Goal: Task Accomplishment & Management: Use online tool/utility

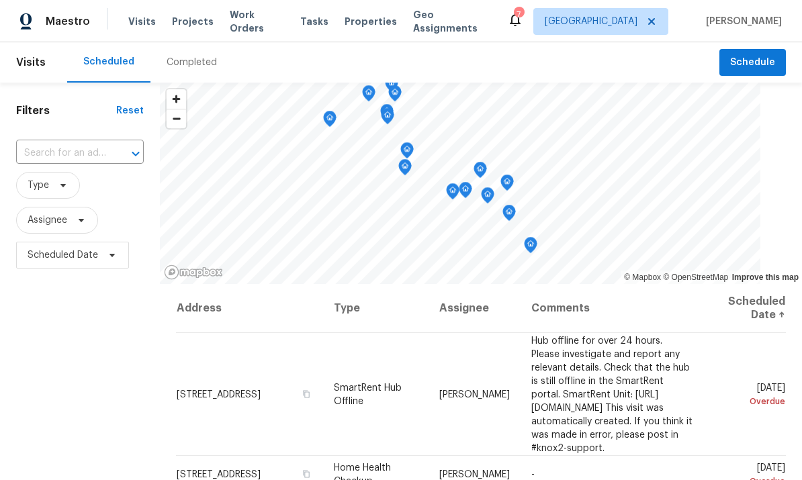
click at [359, 17] on span "Properties" at bounding box center [370, 21] width 52 height 13
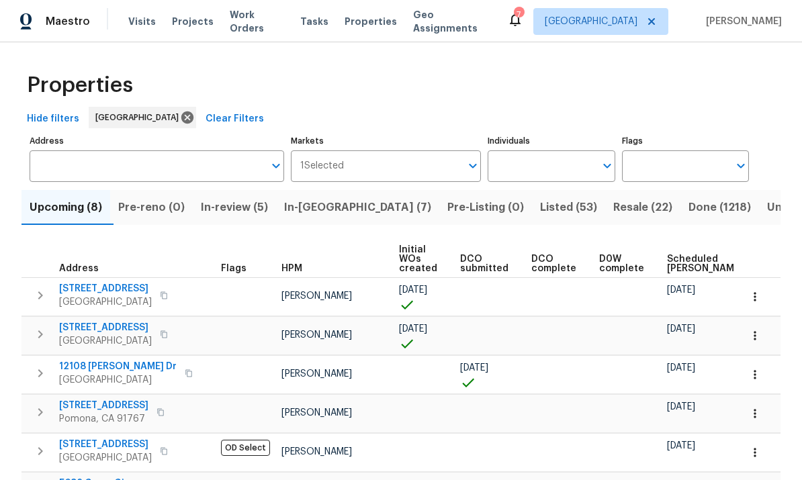
click at [565, 179] on input "Individuals" at bounding box center [540, 166] width 107 height 32
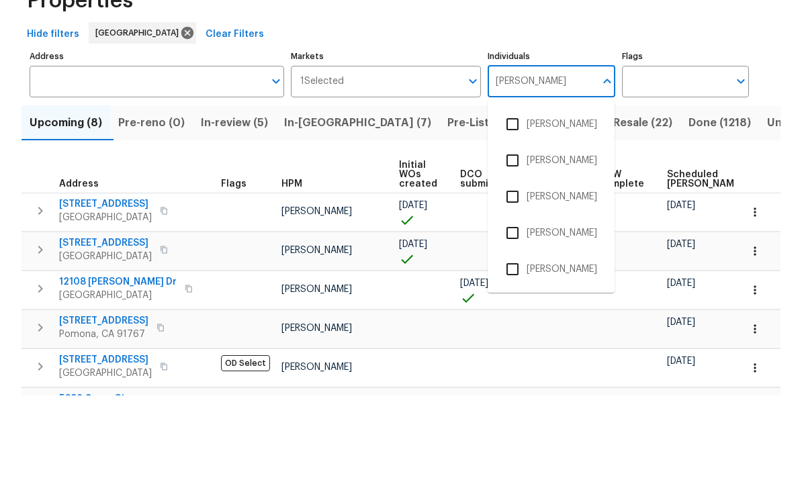
type input "[PERSON_NAME]"
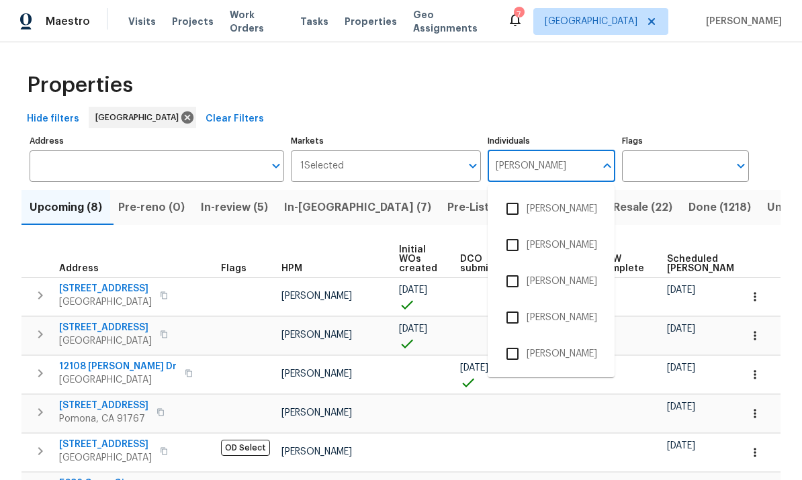
click at [520, 340] on input "checkbox" at bounding box center [512, 354] width 28 height 28
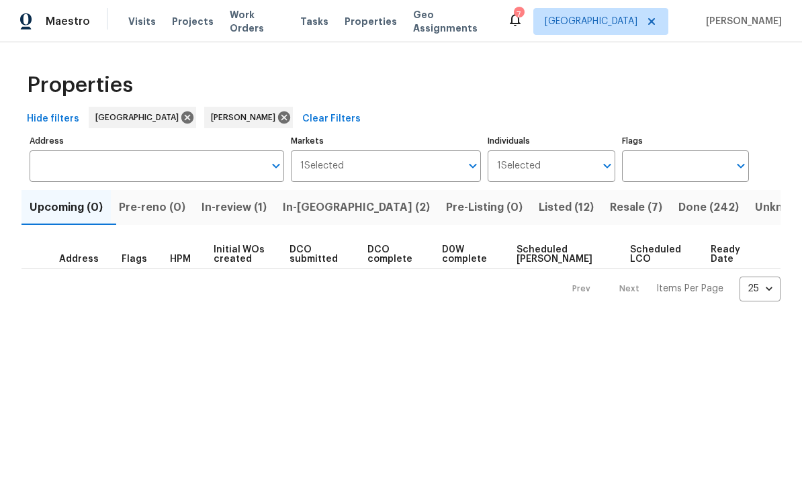
click at [610, 209] on span "Resale (7)" at bounding box center [636, 207] width 52 height 19
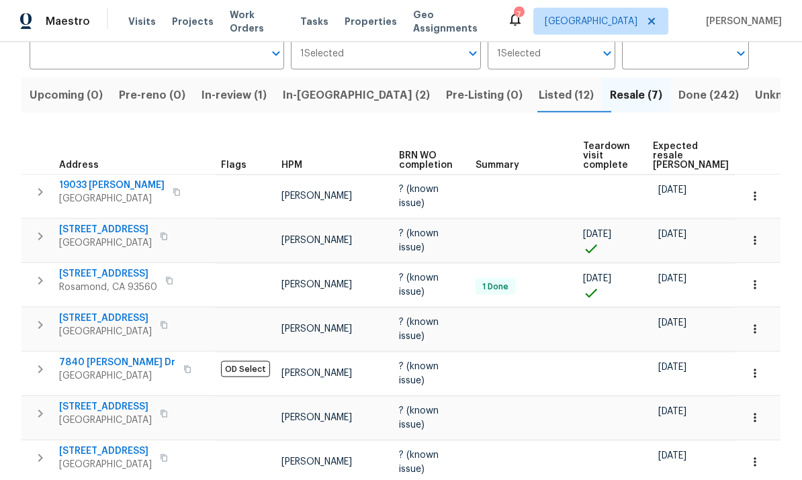
scroll to position [48, 0]
click at [761, 367] on icon "button" at bounding box center [754, 373] width 13 height 13
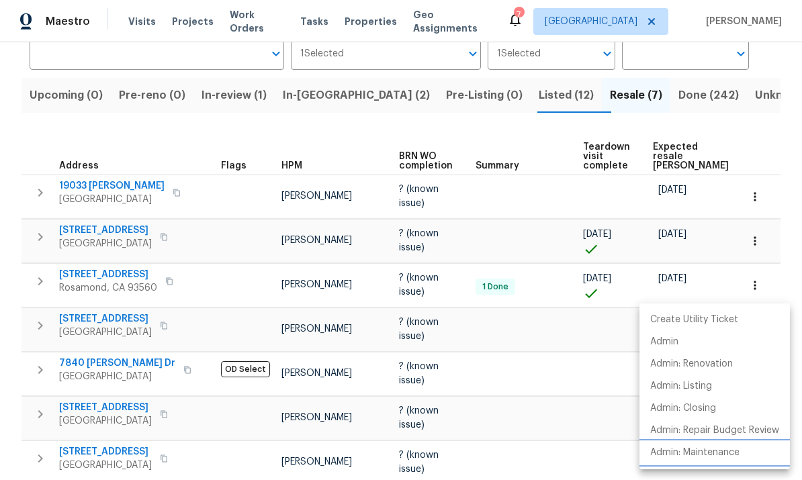
click at [720, 456] on p "Admin: Maintenance" at bounding box center [694, 453] width 89 height 14
click at [88, 340] on div at bounding box center [401, 240] width 802 height 480
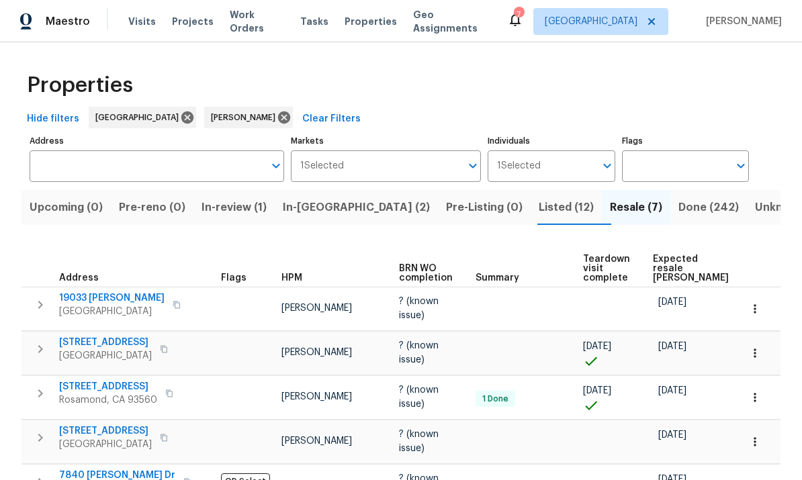
scroll to position [0, 0]
click at [538, 198] on span "Listed (12)" at bounding box center [565, 207] width 55 height 19
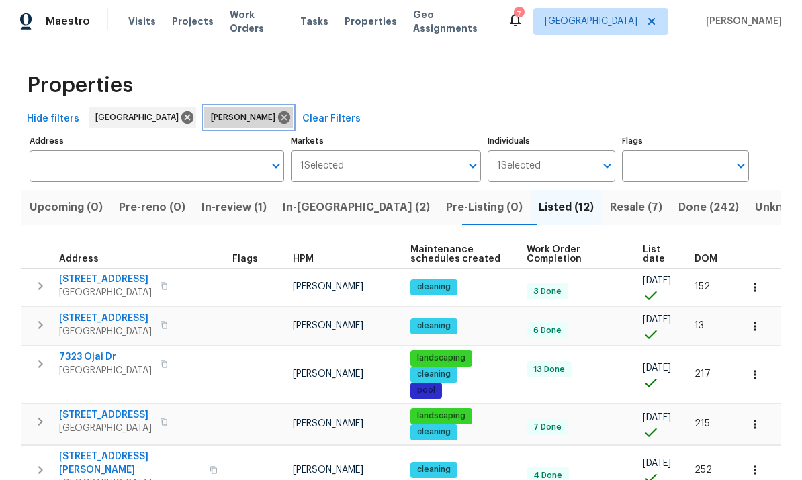
click at [277, 116] on icon at bounding box center [284, 117] width 15 height 15
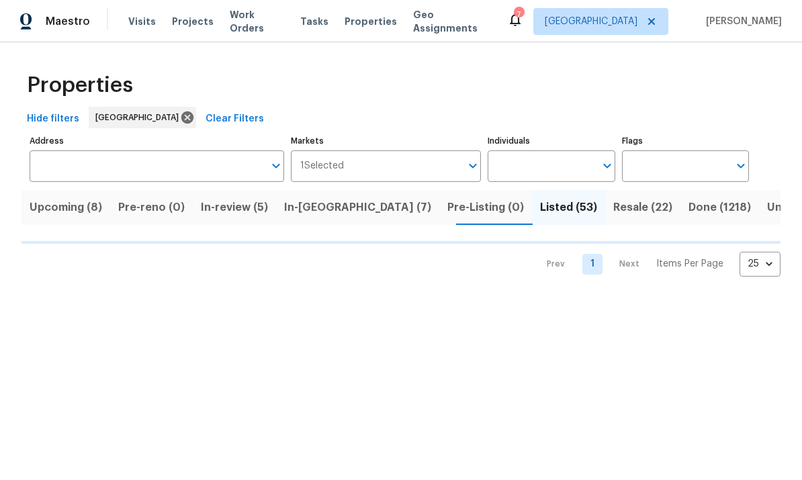
click at [575, 167] on input "Individuals" at bounding box center [540, 166] width 107 height 32
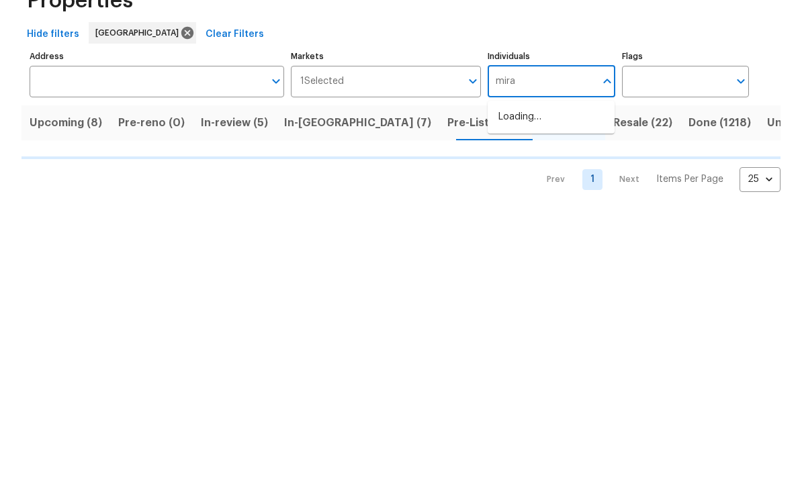
type input "mirab"
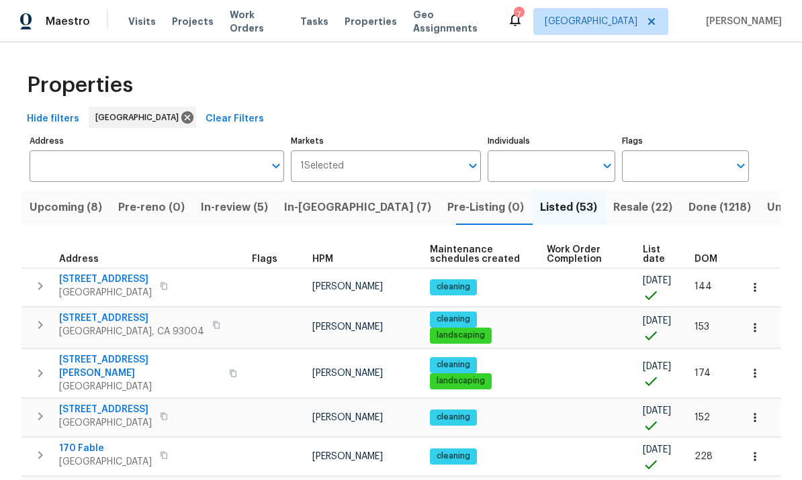
click at [654, 312] on td "[DATE]" at bounding box center [663, 327] width 52 height 41
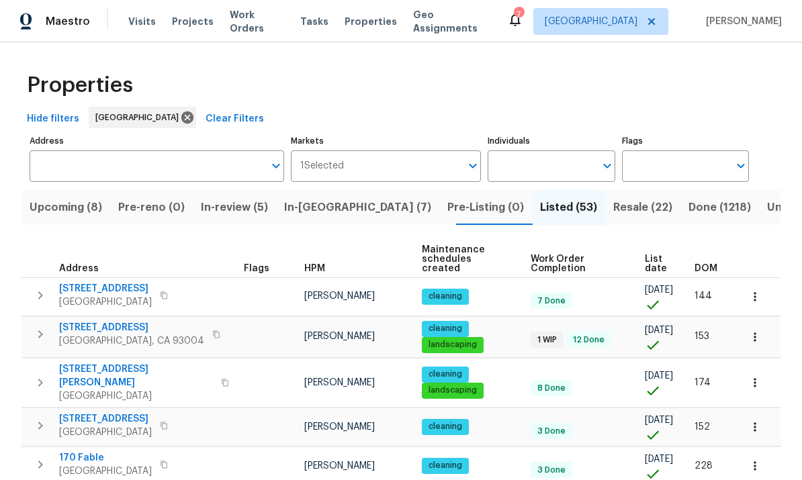
click at [569, 174] on input "Individuals" at bounding box center [540, 166] width 107 height 32
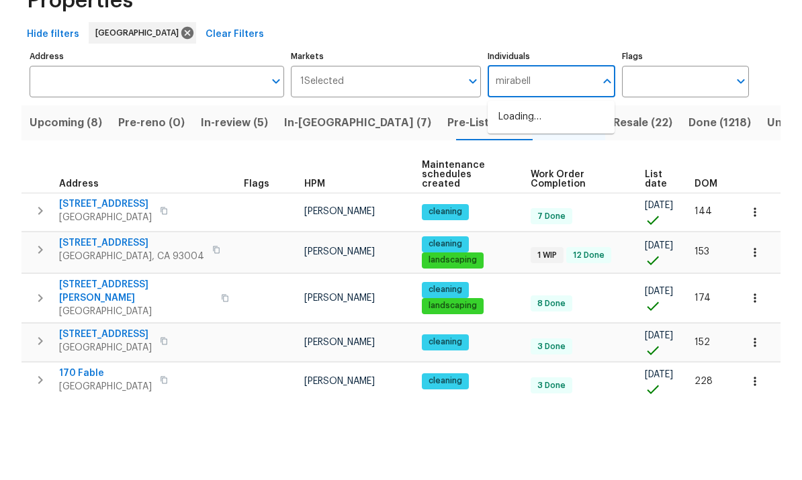
type input "[PERSON_NAME]"
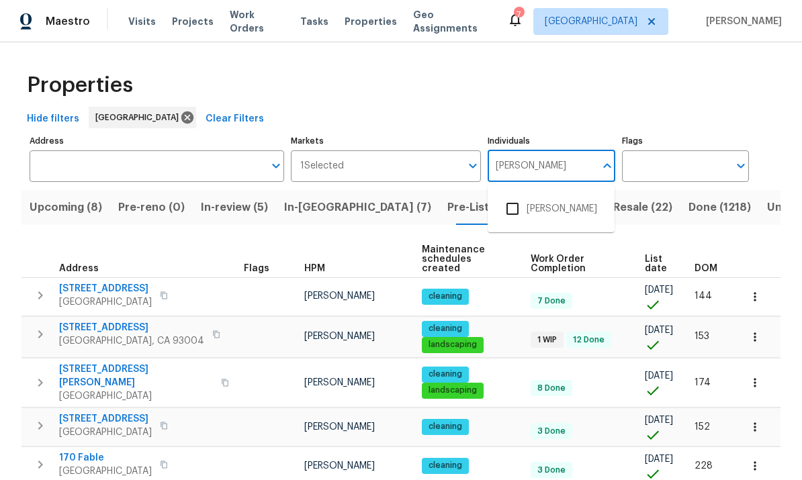
click at [521, 195] on input "checkbox" at bounding box center [512, 209] width 28 height 28
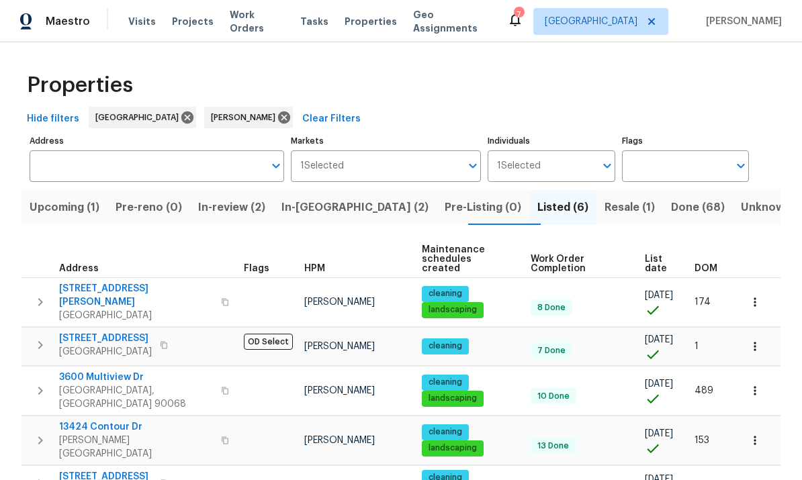
click at [312, 206] on span "In-[GEOGRAPHIC_DATA] (2)" at bounding box center [354, 207] width 147 height 19
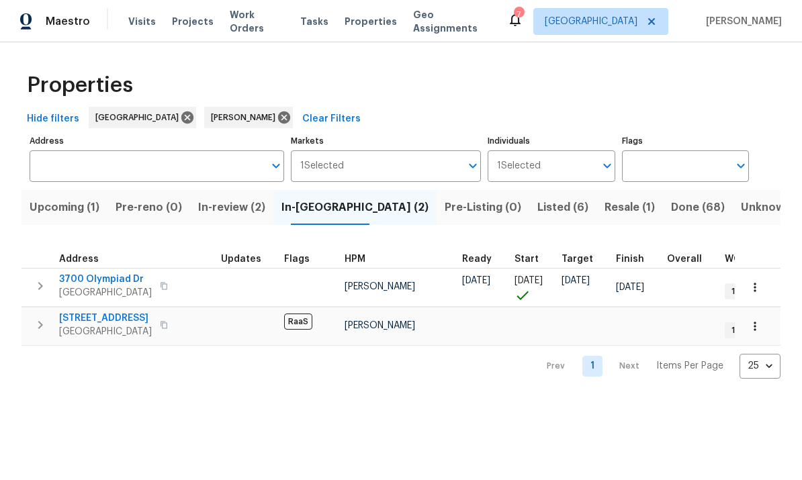
click at [255, 197] on button "In-review (2)" at bounding box center [231, 207] width 83 height 35
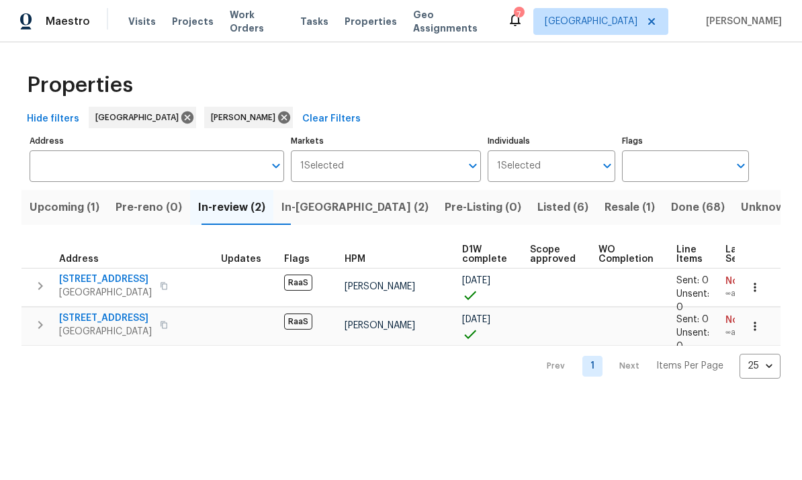
click at [70, 211] on span "Upcoming (1)" at bounding box center [65, 207] width 70 height 19
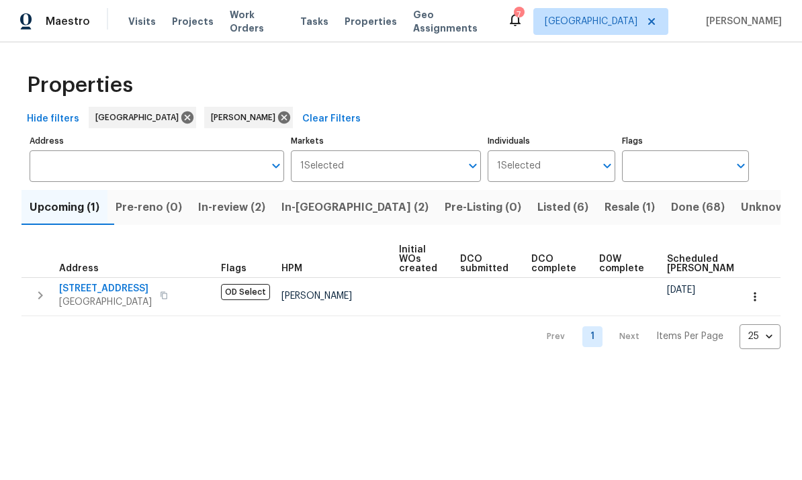
click at [179, 287] on div "[STREET_ADDRESS]" at bounding box center [134, 295] width 151 height 27
click at [342, 211] on span "In-[GEOGRAPHIC_DATA] (2)" at bounding box center [354, 207] width 147 height 19
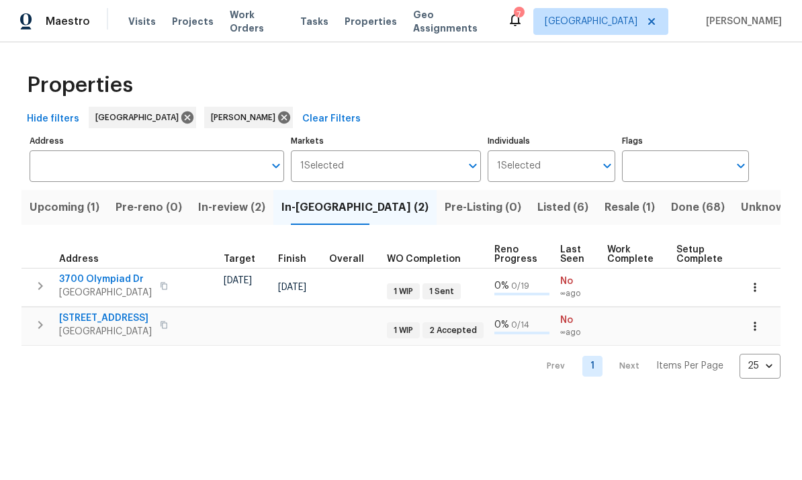
scroll to position [0, 338]
click at [755, 285] on icon "button" at bounding box center [754, 287] width 2 height 9
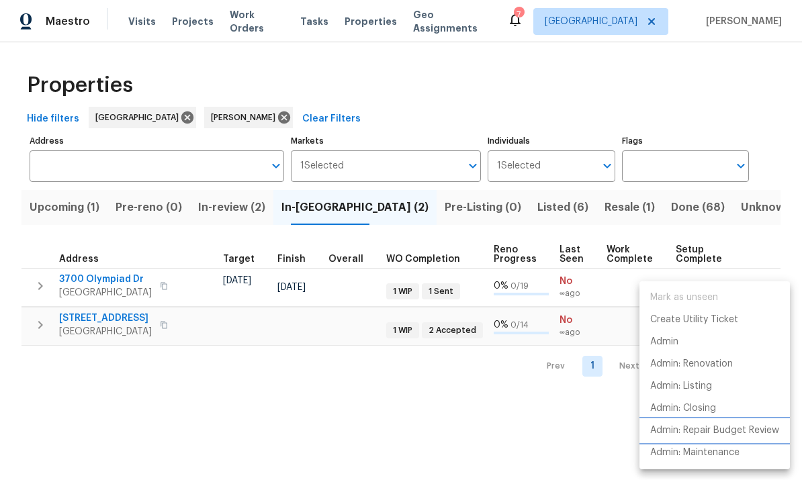
click at [727, 431] on p "Admin: Repair Budget Review" at bounding box center [714, 431] width 129 height 14
click at [660, 70] on div at bounding box center [401, 240] width 802 height 480
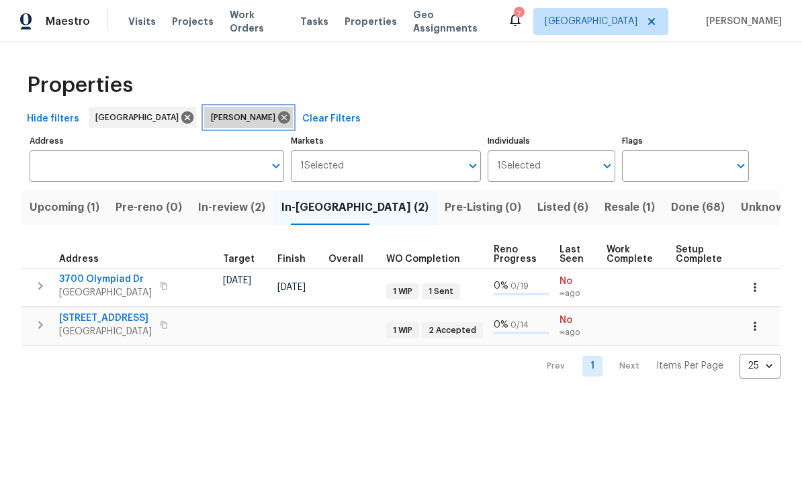
click at [278, 121] on icon at bounding box center [284, 117] width 12 height 12
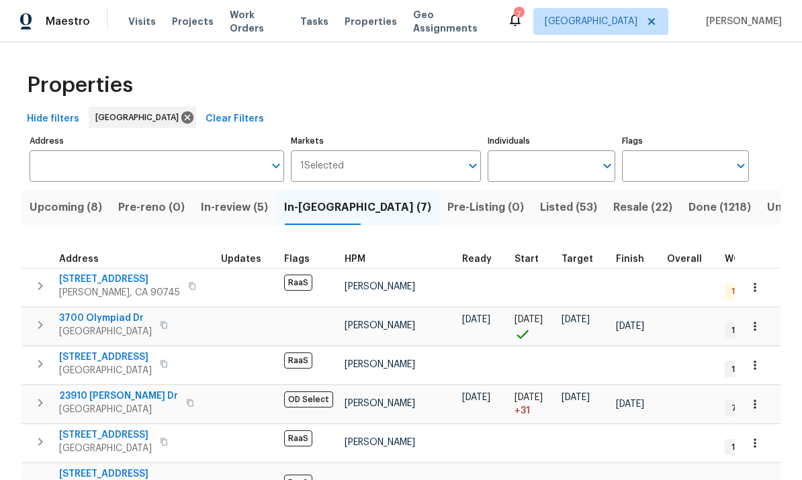
click at [553, 151] on input "Individuals" at bounding box center [540, 166] width 107 height 32
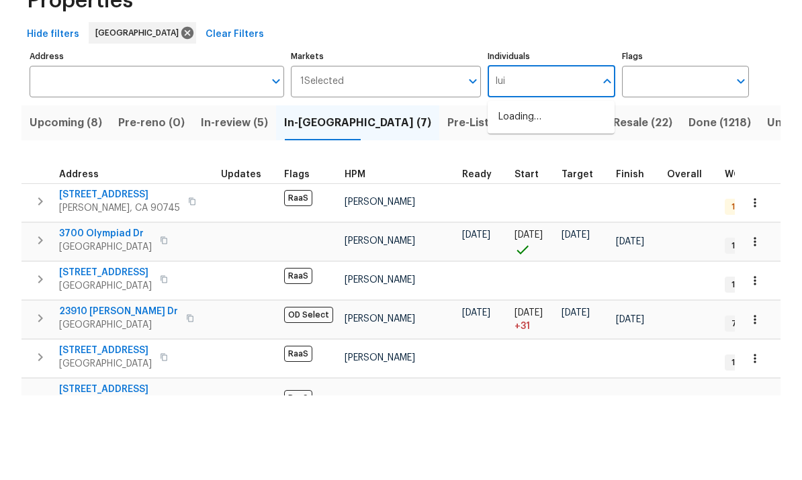
type input "[PERSON_NAME]"
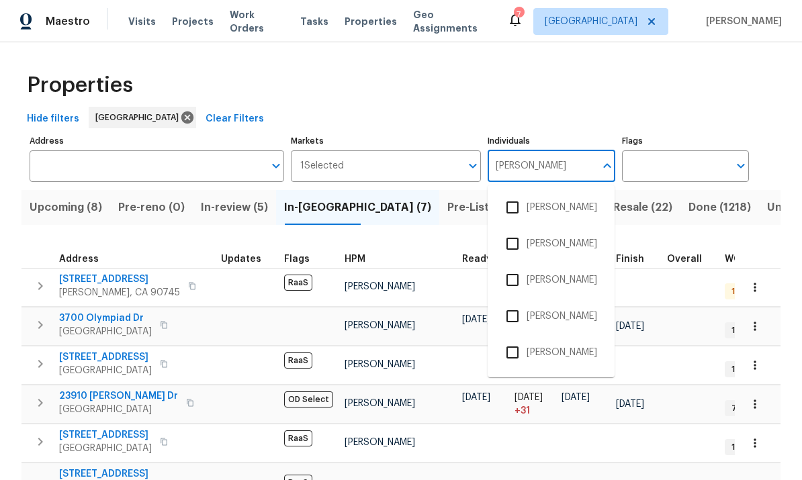
scroll to position [75, 0]
click at [520, 338] on input "checkbox" at bounding box center [512, 352] width 28 height 28
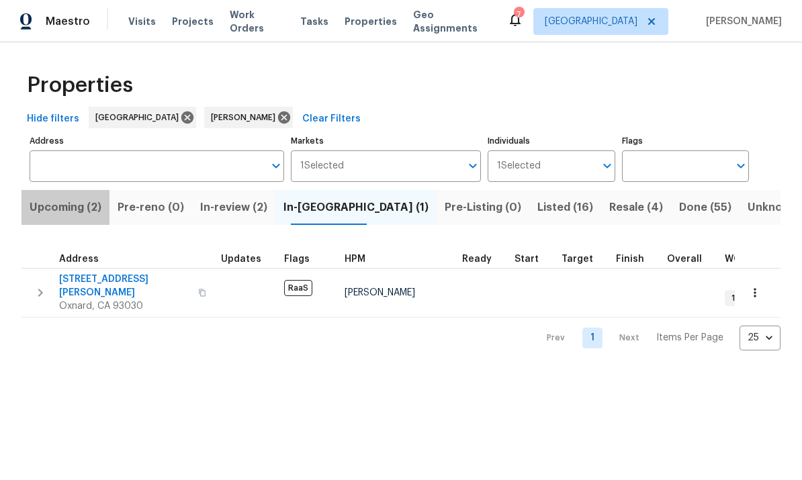
click at [52, 209] on span "Upcoming (2)" at bounding box center [66, 207] width 72 height 19
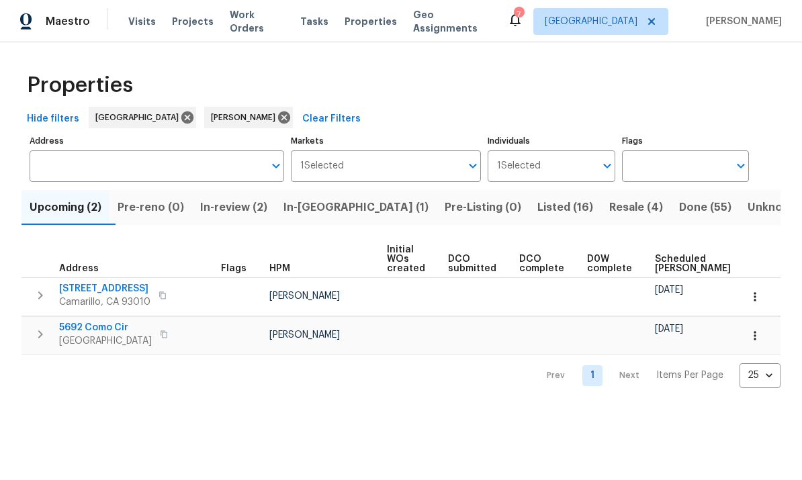
click at [329, 202] on span "In-[GEOGRAPHIC_DATA] (1)" at bounding box center [355, 207] width 145 height 19
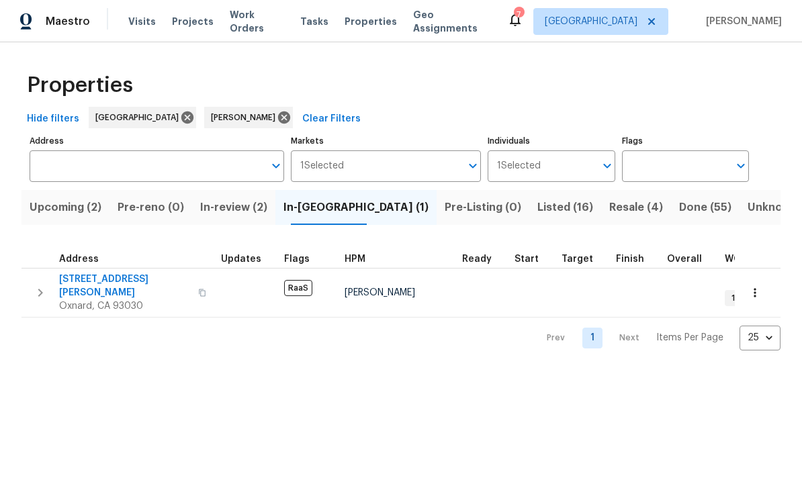
click at [235, 200] on span "In-review (2)" at bounding box center [233, 207] width 67 height 19
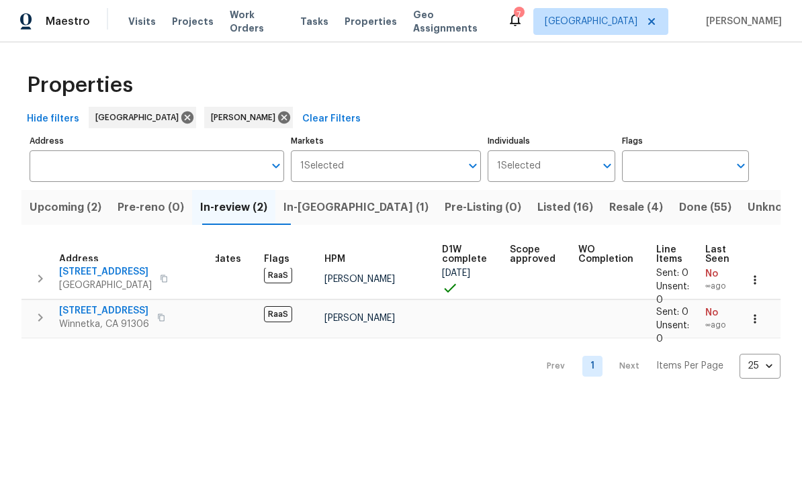
scroll to position [7, 19]
click at [609, 207] on span "Resale (4)" at bounding box center [636, 207] width 54 height 19
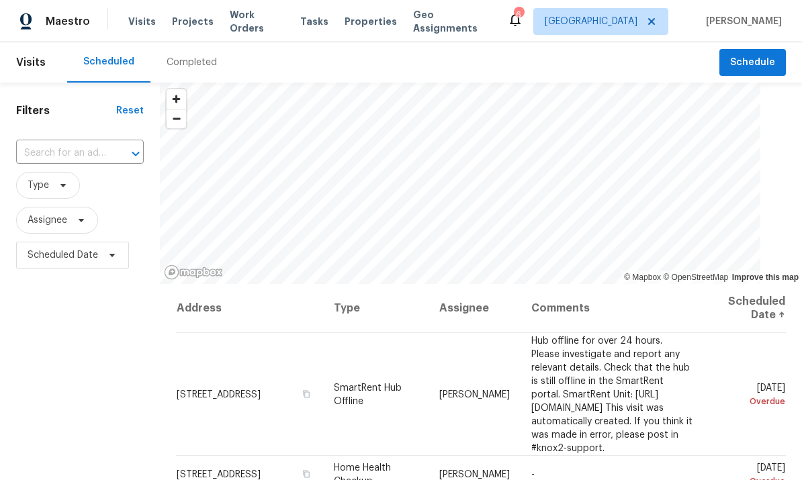
click at [238, 27] on span "Work Orders" at bounding box center [257, 21] width 54 height 27
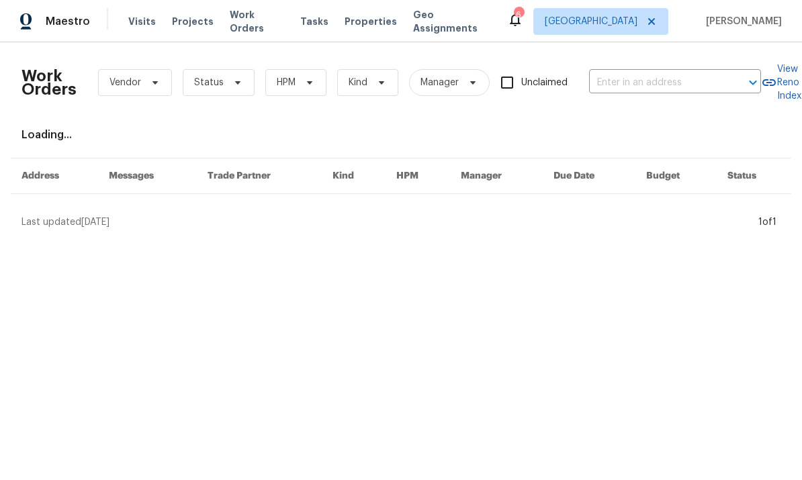
click at [646, 81] on input "text" at bounding box center [656, 83] width 134 height 21
type input "24043"
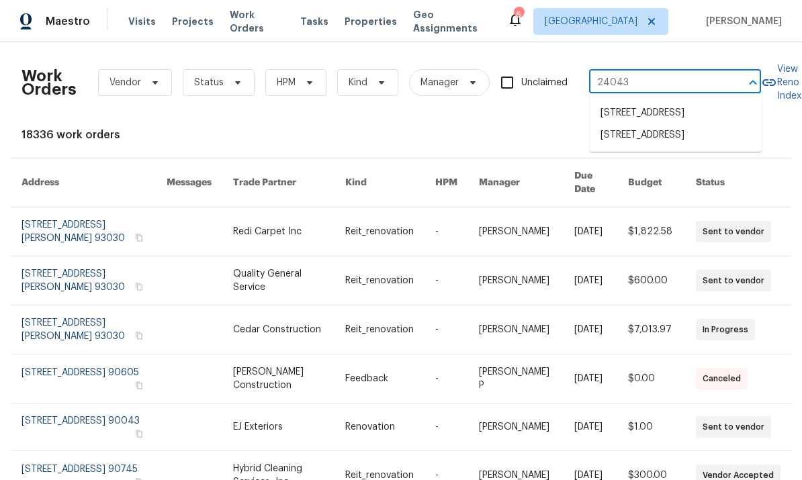
click at [682, 144] on li "[STREET_ADDRESS]" at bounding box center [676, 135] width 172 height 22
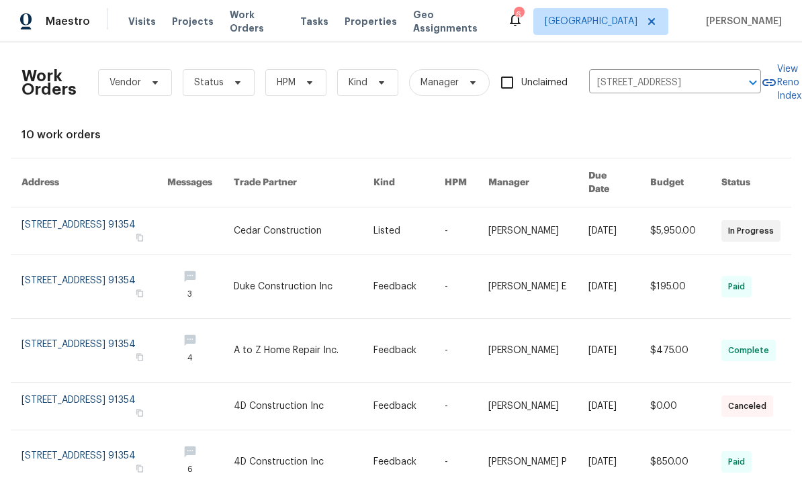
click at [526, 276] on link at bounding box center [538, 286] width 100 height 63
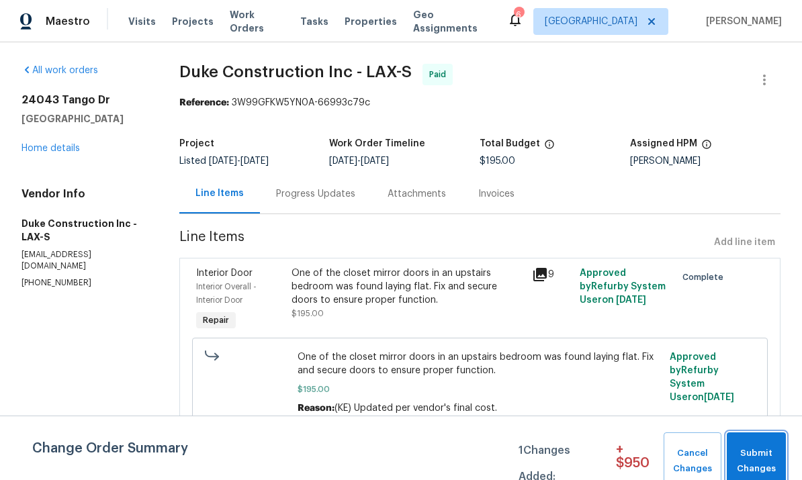
click at [749, 457] on span "Submit Changes" at bounding box center [756, 461] width 46 height 31
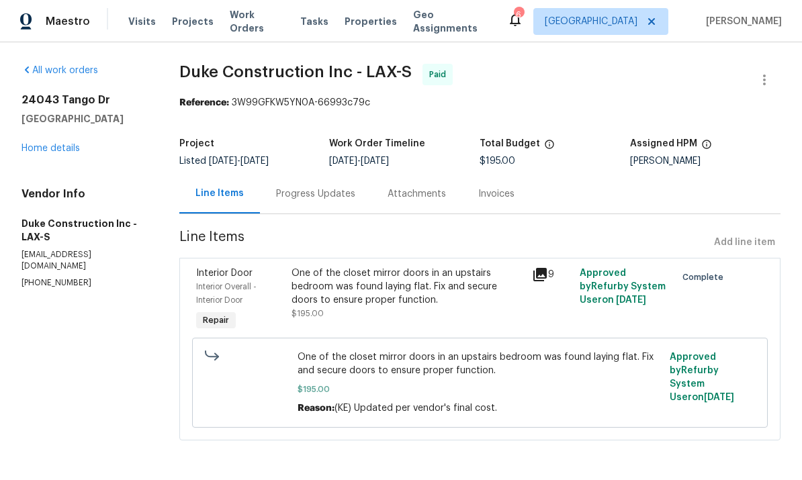
click at [64, 152] on link "Home details" at bounding box center [50, 148] width 58 height 9
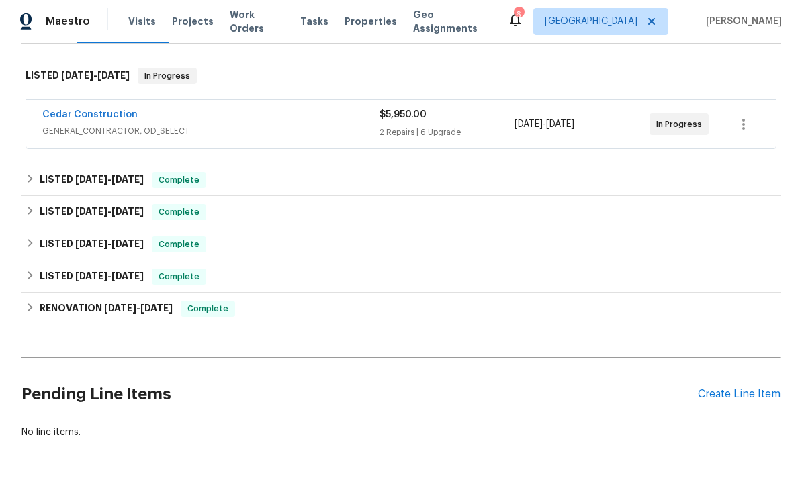
scroll to position [199, 0]
click at [112, 115] on link "Cedar Construction" at bounding box center [89, 115] width 95 height 9
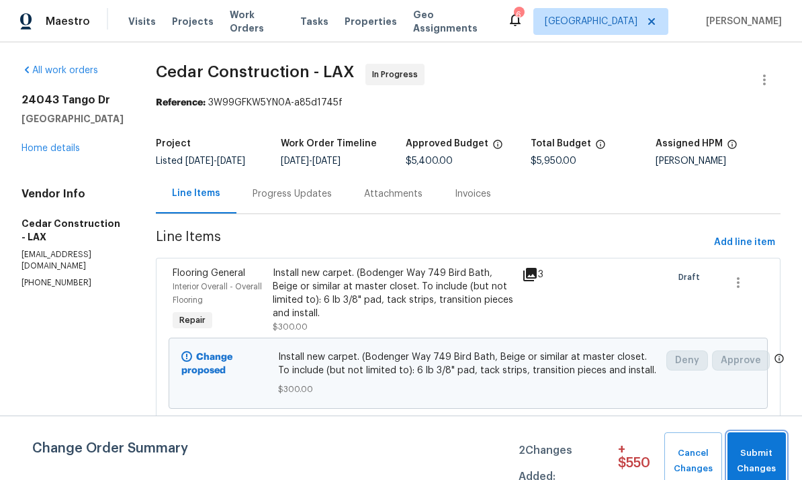
click at [745, 452] on span "Submit Changes" at bounding box center [756, 461] width 45 height 31
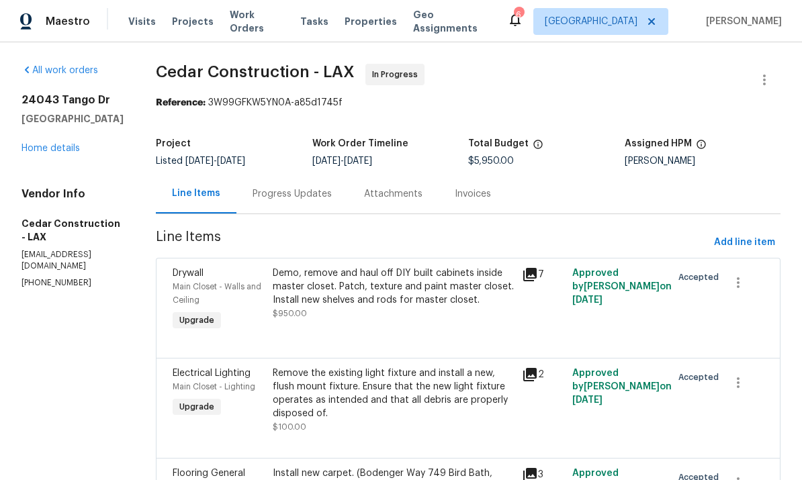
click at [46, 144] on link "Home details" at bounding box center [50, 148] width 58 height 9
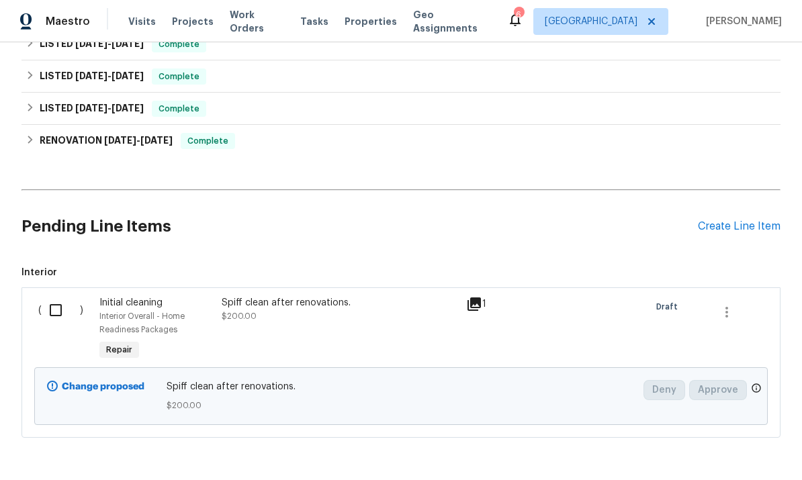
scroll to position [367, 0]
click at [71, 297] on input "checkbox" at bounding box center [61, 311] width 38 height 28
checkbox input "true"
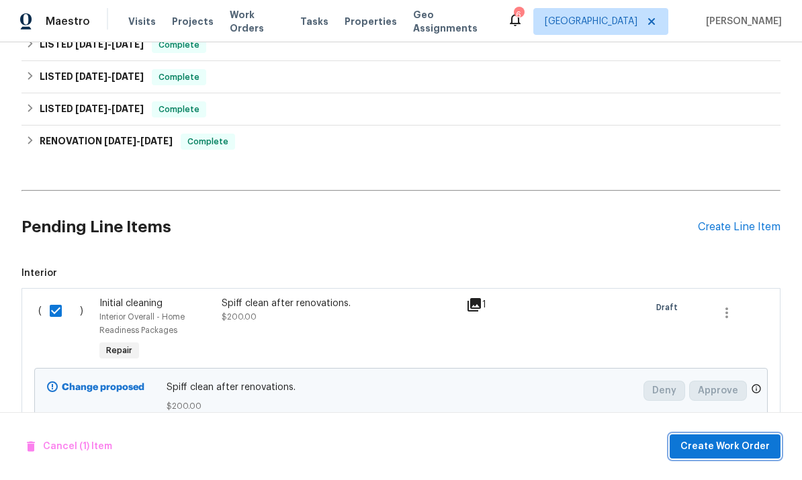
click at [749, 443] on span "Create Work Order" at bounding box center [724, 446] width 89 height 17
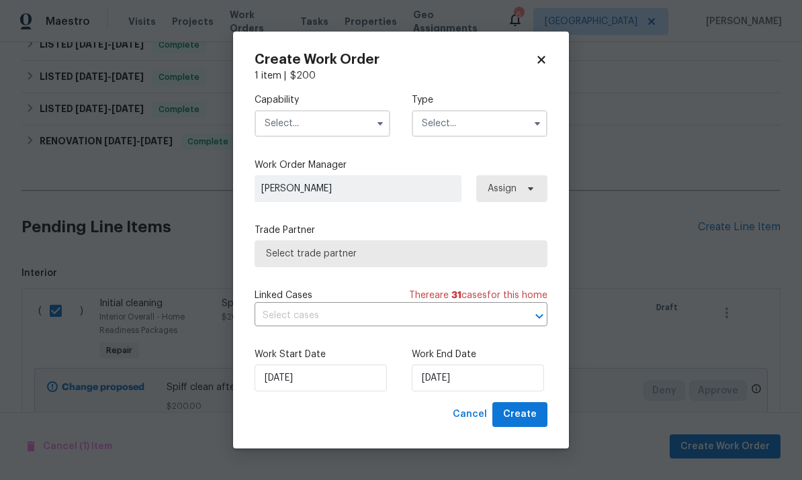
click at [312, 119] on input "text" at bounding box center [322, 123] width 136 height 27
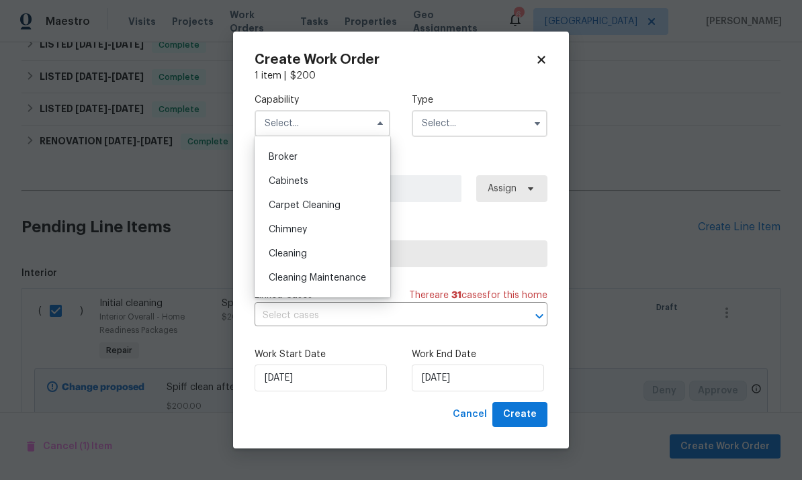
scroll to position [97, 0]
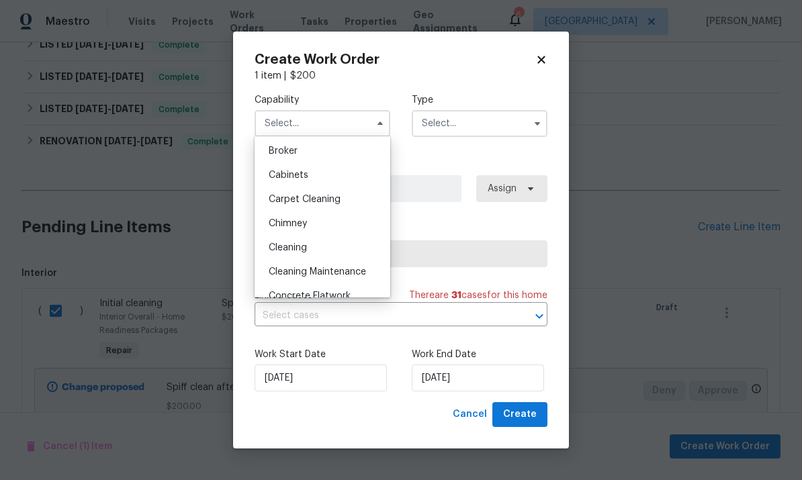
click at [316, 246] on div "Cleaning" at bounding box center [322, 248] width 129 height 24
type input "Cleaning"
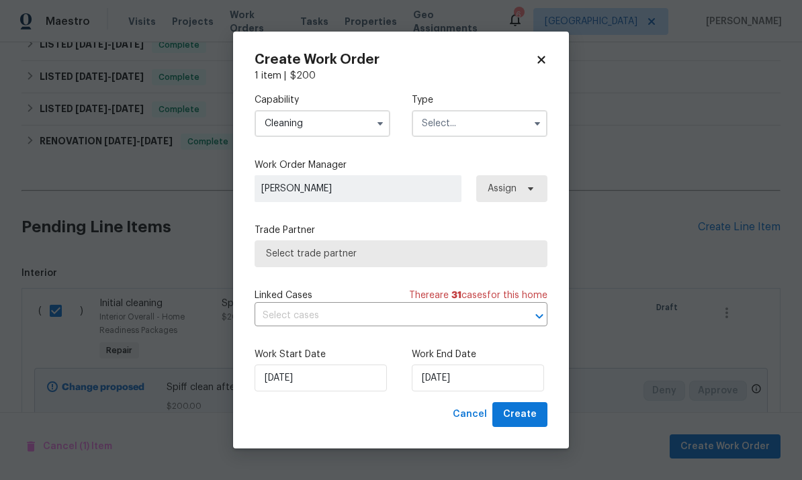
click at [500, 124] on input "text" at bounding box center [480, 123] width 136 height 27
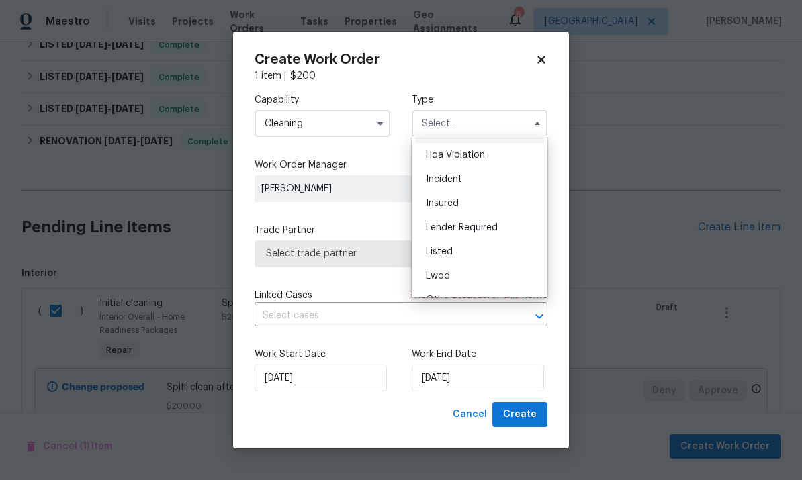
scroll to position [19, 0]
click at [451, 261] on div "Listed" at bounding box center [479, 254] width 129 height 24
type input "Listed"
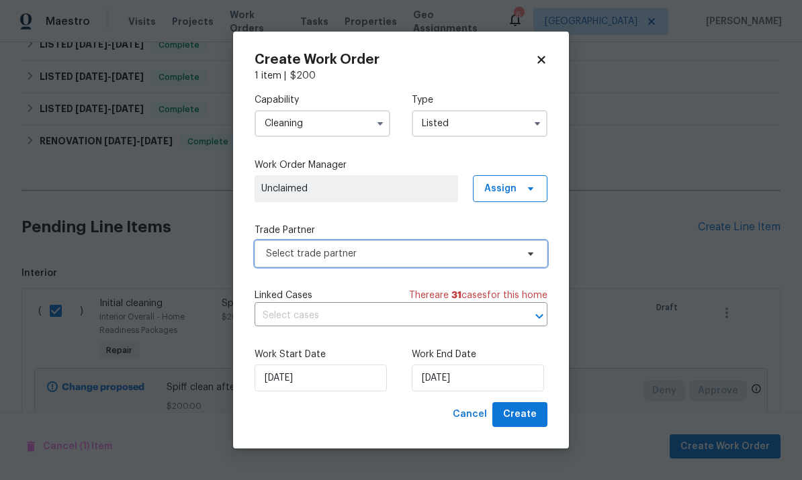
click at [518, 256] on span "Select trade partner" at bounding box center [400, 253] width 293 height 27
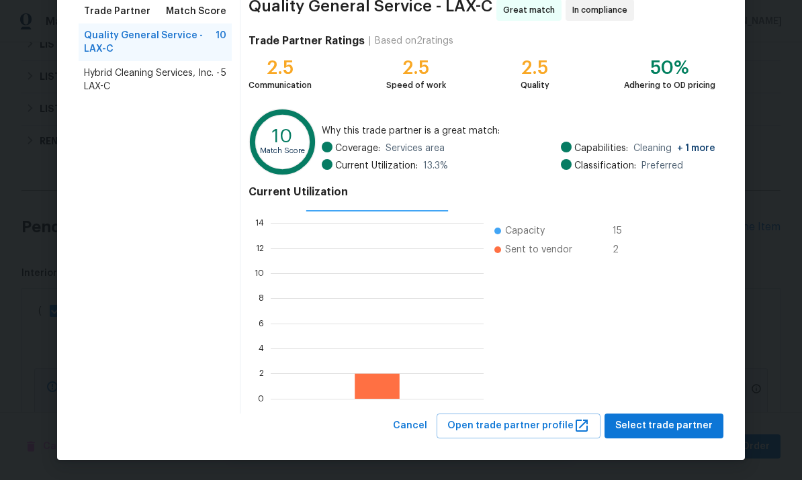
scroll to position [112, 0]
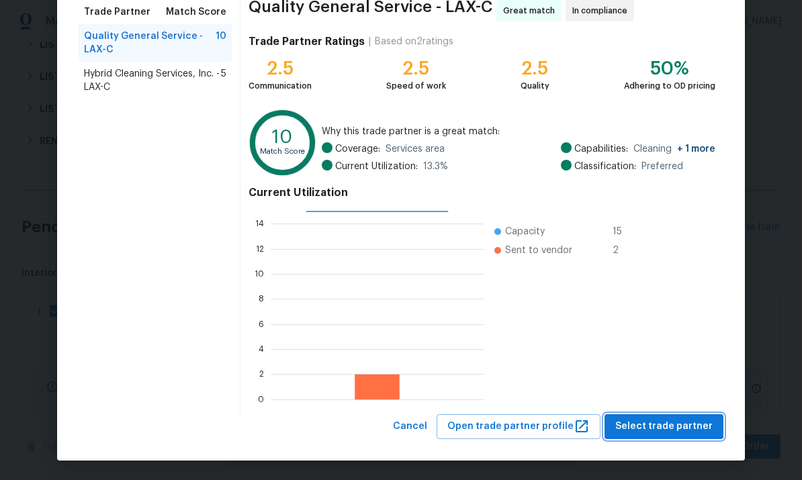
click at [670, 428] on span "Select trade partner" at bounding box center [663, 426] width 97 height 17
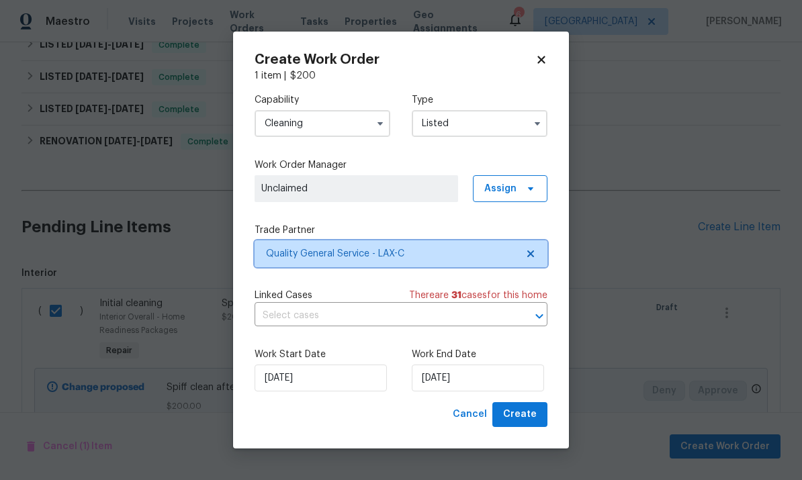
scroll to position [0, 0]
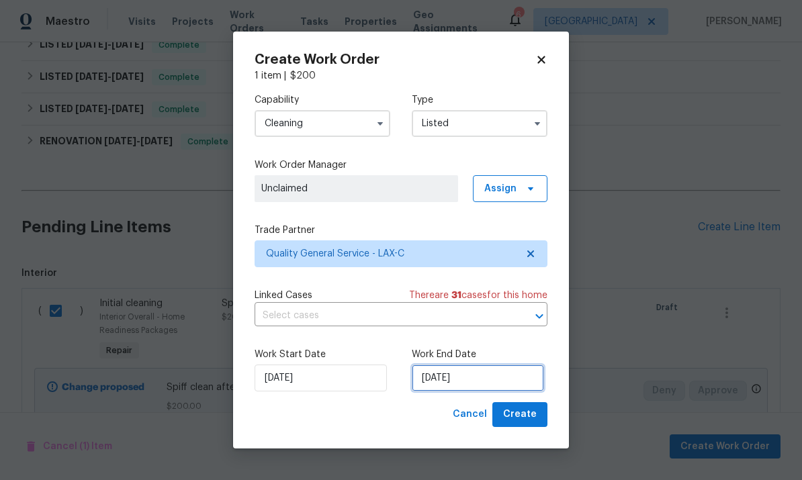
click at [491, 384] on input "9/23/2025" at bounding box center [478, 378] width 132 height 27
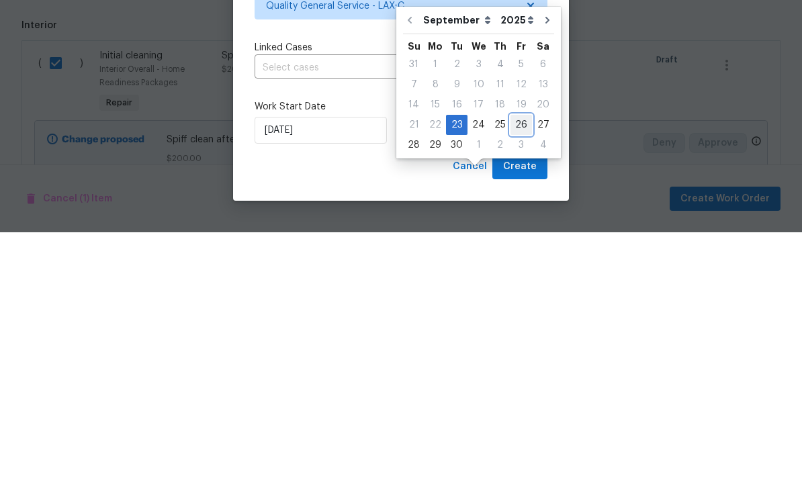
click at [520, 363] on div "26" at bounding box center [520, 372] width 21 height 19
type input "9/26/2025"
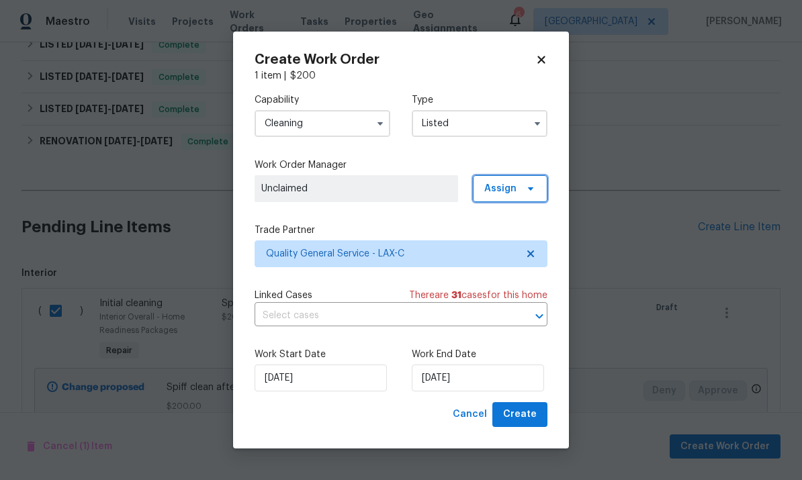
click at [508, 182] on span "Assign" at bounding box center [500, 188] width 32 height 13
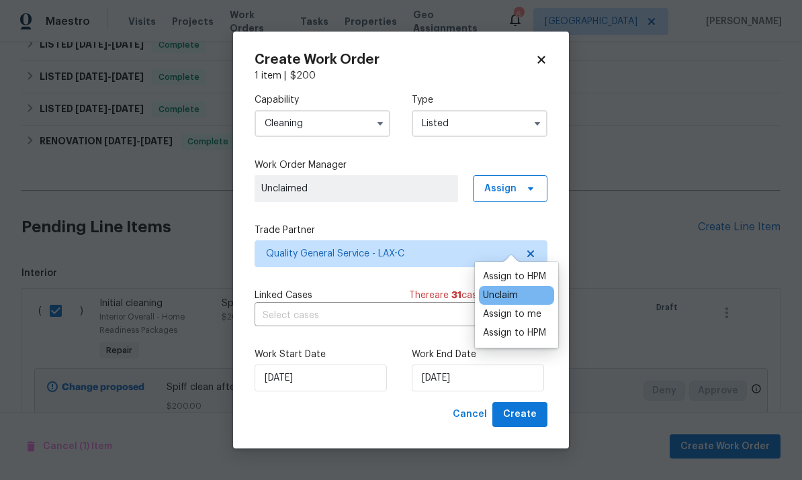
click at [527, 308] on div "Assign to me" at bounding box center [512, 314] width 58 height 13
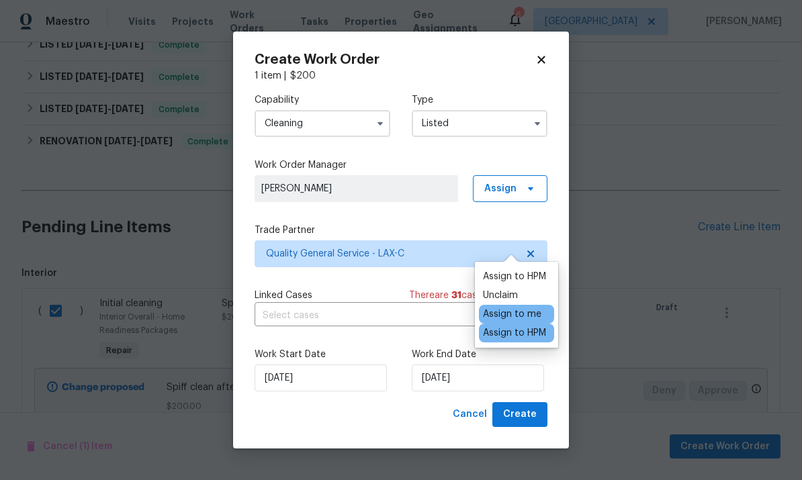
click at [435, 227] on label "Trade Partner" at bounding box center [400, 230] width 293 height 13
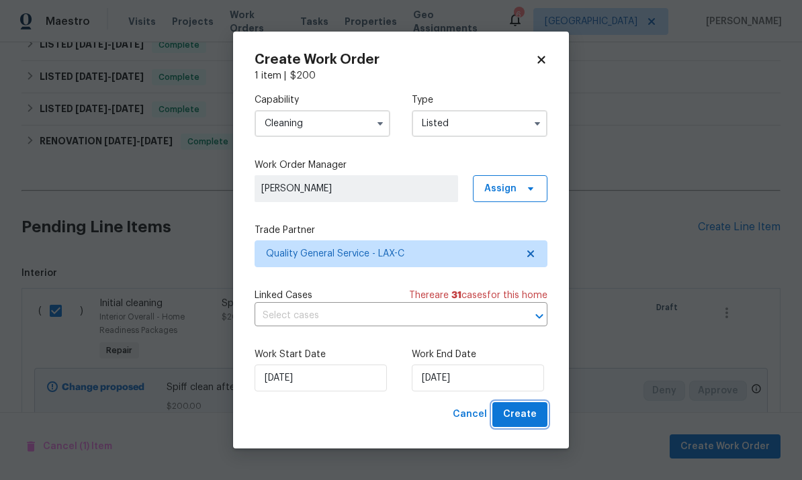
click at [531, 416] on span "Create" at bounding box center [520, 414] width 34 height 17
checkbox input "false"
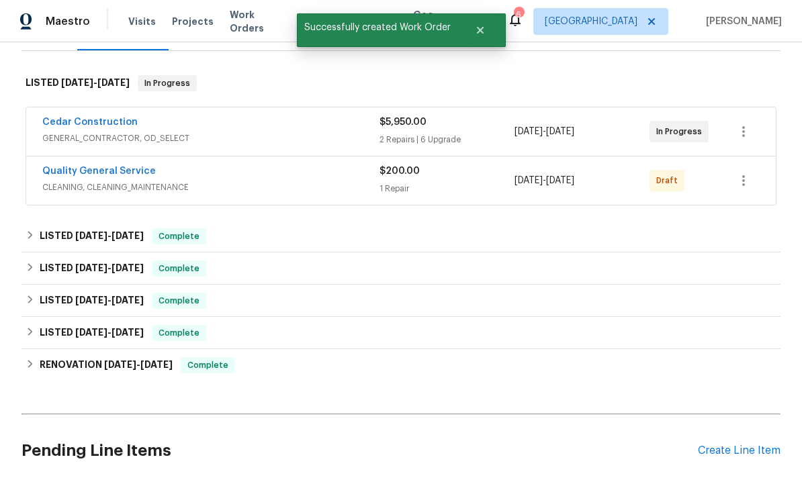
scroll to position [138, 0]
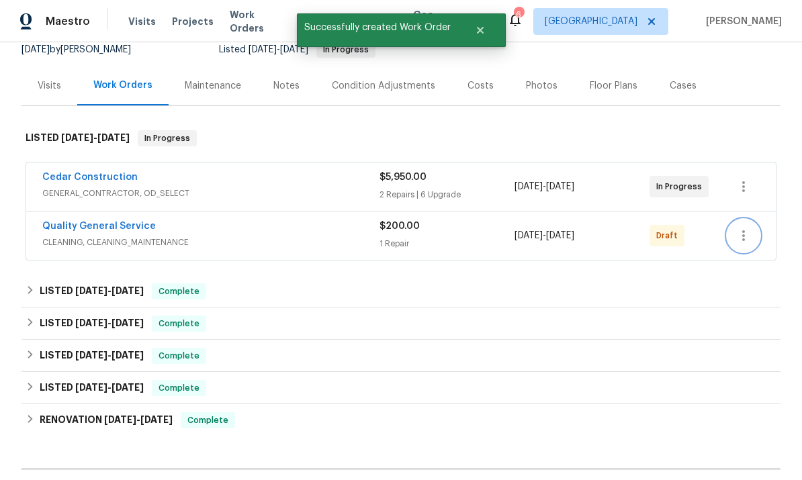
click at [746, 228] on icon "button" at bounding box center [743, 236] width 16 height 16
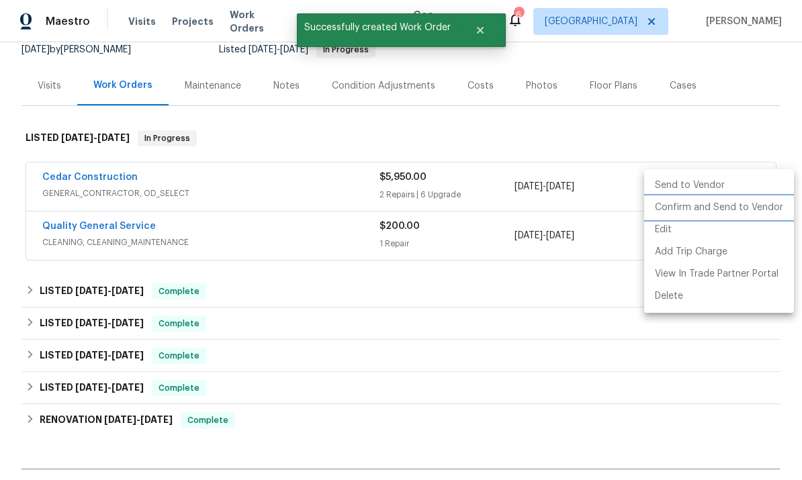
click at [722, 206] on li "Confirm and Send to Vendor" at bounding box center [719, 208] width 150 height 22
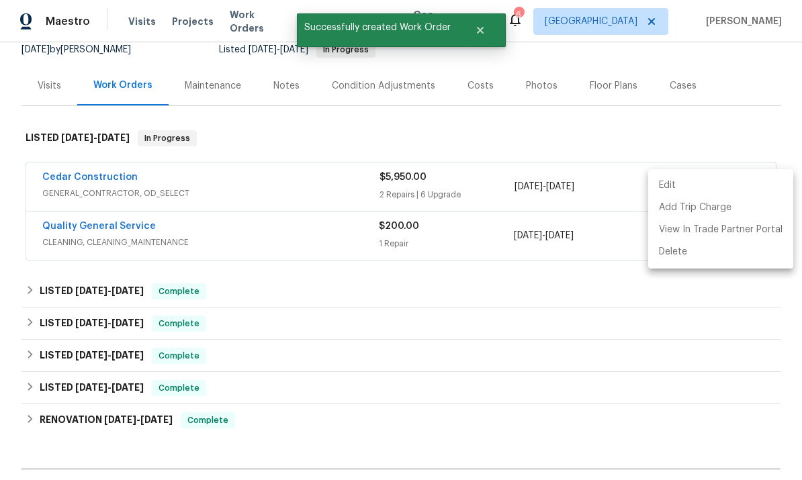
click at [619, 318] on div at bounding box center [401, 240] width 802 height 480
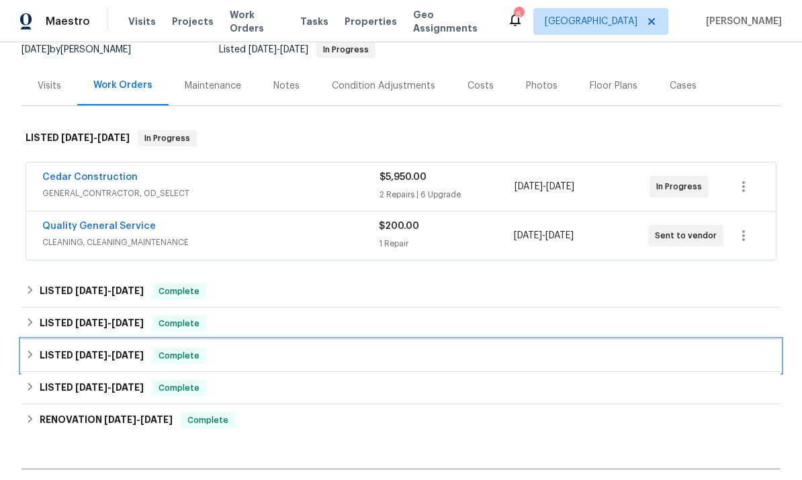
click at [627, 340] on div "LISTED 7/7/25 - 7/15/25 Complete" at bounding box center [400, 356] width 759 height 32
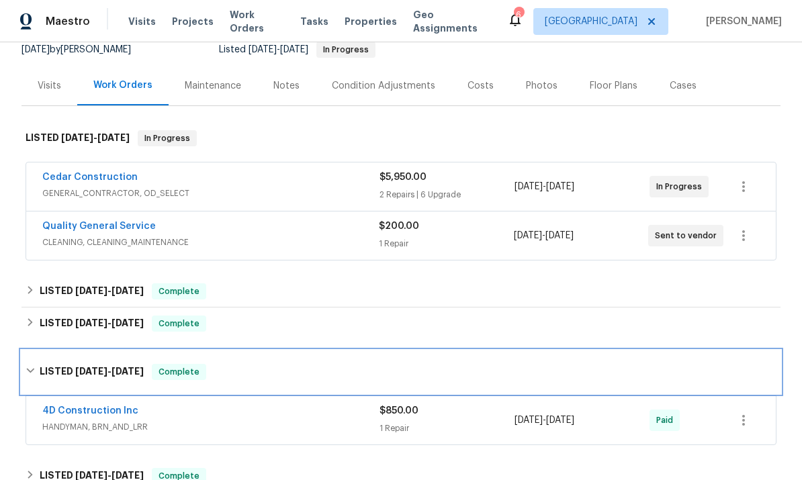
click at [632, 350] on div "LISTED 7/7/25 - 7/15/25 Complete" at bounding box center [400, 371] width 759 height 43
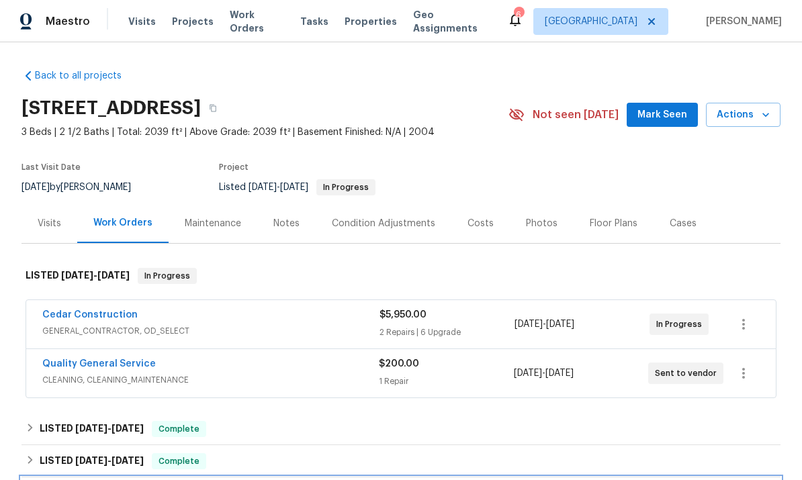
scroll to position [0, 0]
